Goal: Complete application form

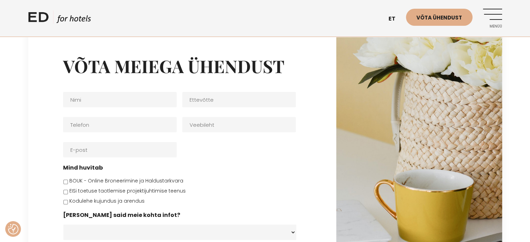
click at [65, 184] on input "BOUK - Online Broneerimine ja Haldustarkvara" at bounding box center [65, 182] width 5 height 5
checkbox input "true"
click at [67, 192] on input "EISi toetuse taotlemise projektijuhtimise teenus" at bounding box center [65, 192] width 5 height 5
checkbox input "true"
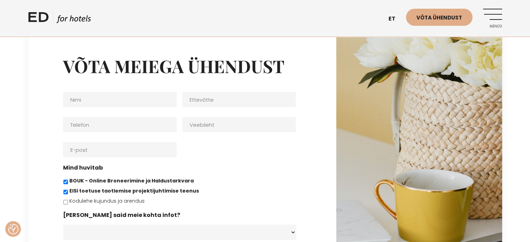
click at [66, 203] on input "Kodulehe kujundus ja arendus" at bounding box center [65, 202] width 5 height 5
checkbox input "true"
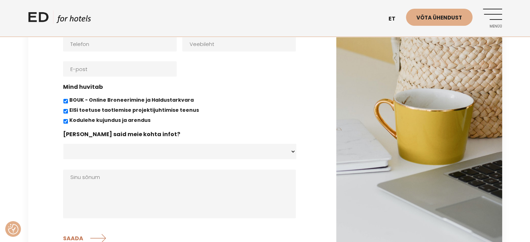
scroll to position [70, 0]
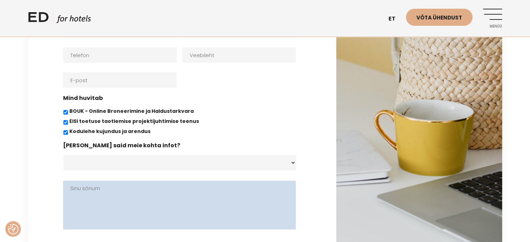
click at [109, 188] on textarea "Sinu sõnum" at bounding box center [179, 205] width 233 height 49
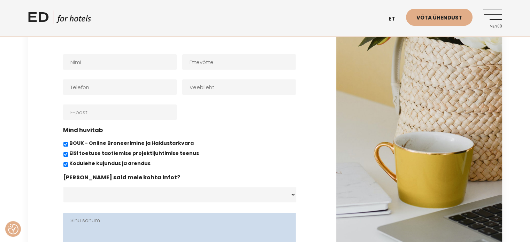
scroll to position [0, 0]
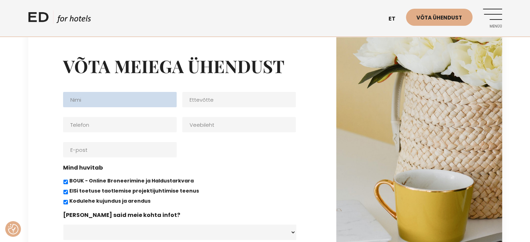
click at [102, 103] on input "Nimi *" at bounding box center [120, 99] width 114 height 15
type input "[PERSON_NAME]"
type input "5032298"
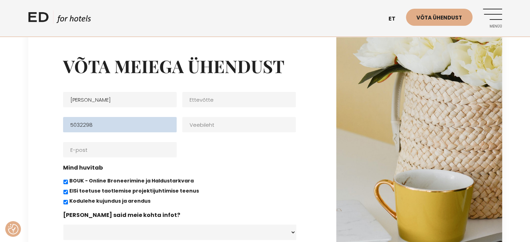
type input "[EMAIL_ADDRESS][DOMAIN_NAME]"
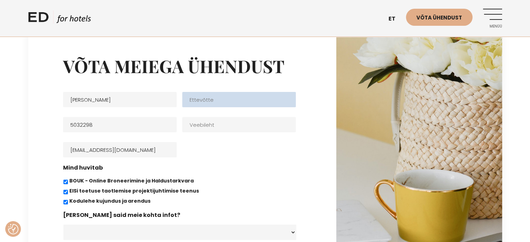
click at [215, 100] on input "Ettevõtte" at bounding box center [239, 99] width 114 height 15
click at [248, 98] on input "Ettevõtte" at bounding box center [239, 99] width 114 height 15
type input "[PERSON_NAME] OÜ"
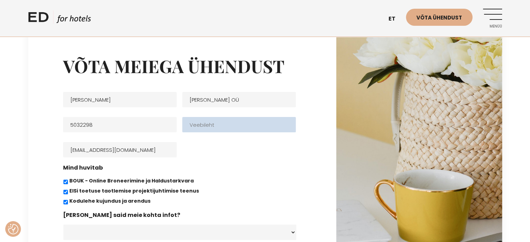
click at [251, 130] on input "Veebileht" at bounding box center [239, 124] width 114 height 15
type input "[DOMAIN_NAME]"
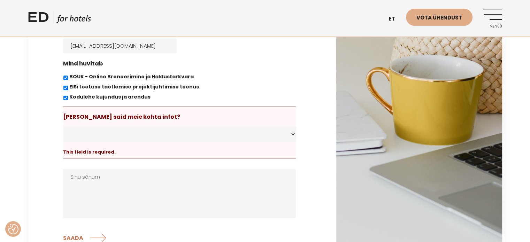
scroll to position [152, 0]
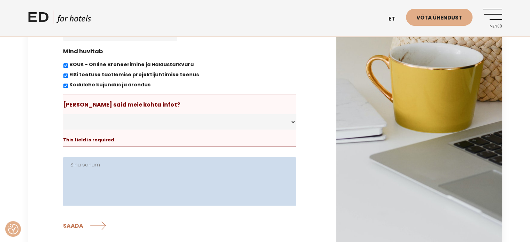
click at [96, 167] on textarea "Sinu sõnum" at bounding box center [179, 181] width 233 height 49
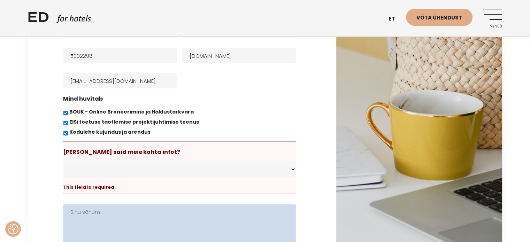
scroll to position [70, 0]
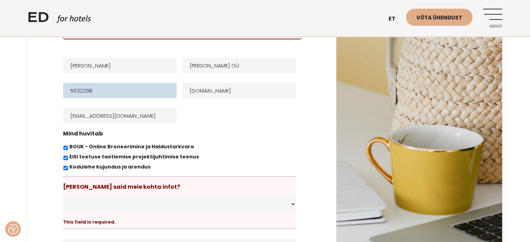
click at [71, 91] on input "5032298" at bounding box center [120, 90] width 114 height 15
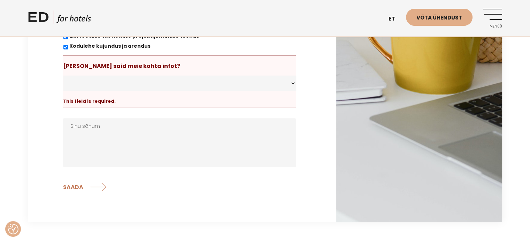
scroll to position [139, 0]
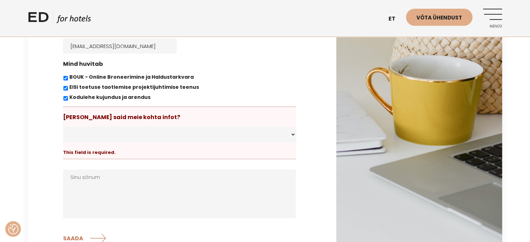
type input "[PHONE_NUMBER]"
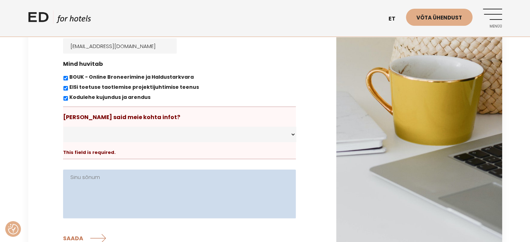
click at [95, 176] on textarea "Sinu sõnum" at bounding box center [179, 194] width 233 height 49
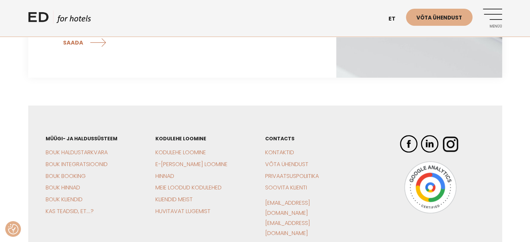
scroll to position [244, 0]
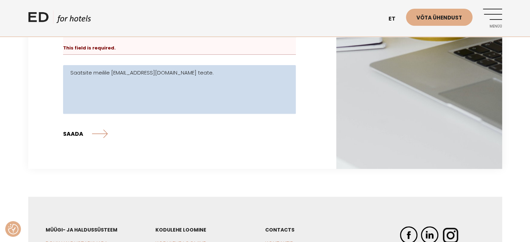
type textarea "Saatsite meilile [EMAIL_ADDRESS][DOMAIN_NAME] teate."
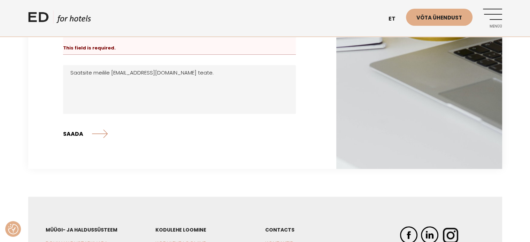
click at [93, 135] on input "SAADA" at bounding box center [85, 133] width 45 height 17
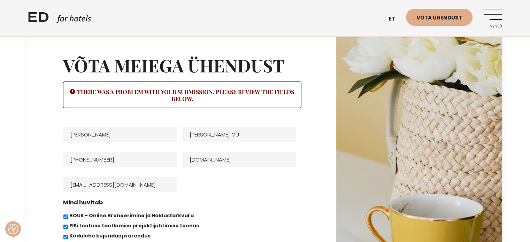
scroll to position [0, 0]
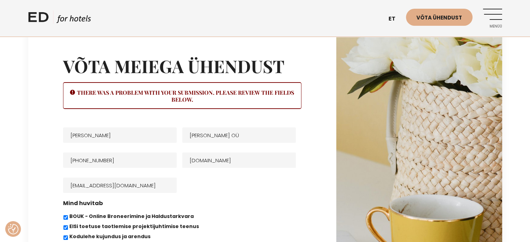
click at [186, 99] on h2 "There was a problem with your submission. Please review the fields below." at bounding box center [181, 95] width 237 height 14
